Goal: Information Seeking & Learning: Learn about a topic

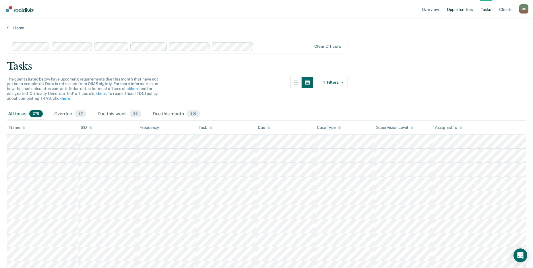
click at [460, 9] on link "Opportunities" at bounding box center [460, 9] width 28 height 18
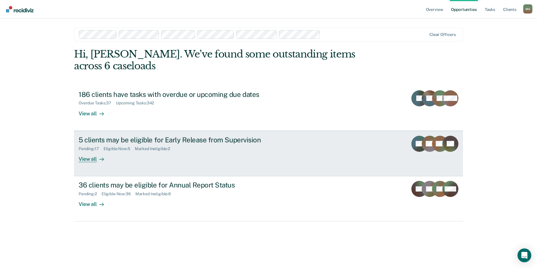
click at [94, 135] on div "5 clients may be eligible for Early Release from Supervision" at bounding box center [179, 139] width 201 height 8
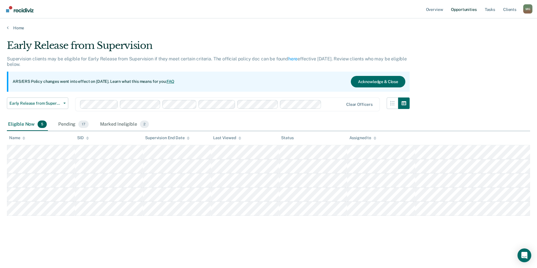
click at [456, 9] on link "Opportunities" at bounding box center [464, 9] width 28 height 18
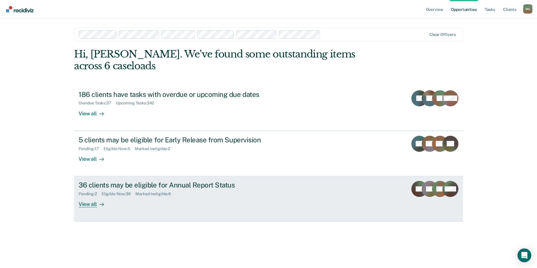
click at [159, 181] on div "36 clients may be eligible for Annual Report Status" at bounding box center [179, 185] width 201 height 8
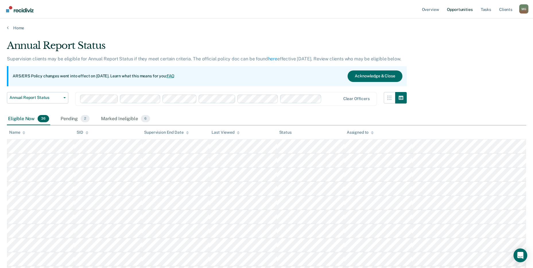
click at [461, 11] on link "Opportunities" at bounding box center [460, 9] width 28 height 18
